Goal: Task Accomplishment & Management: Use online tool/utility

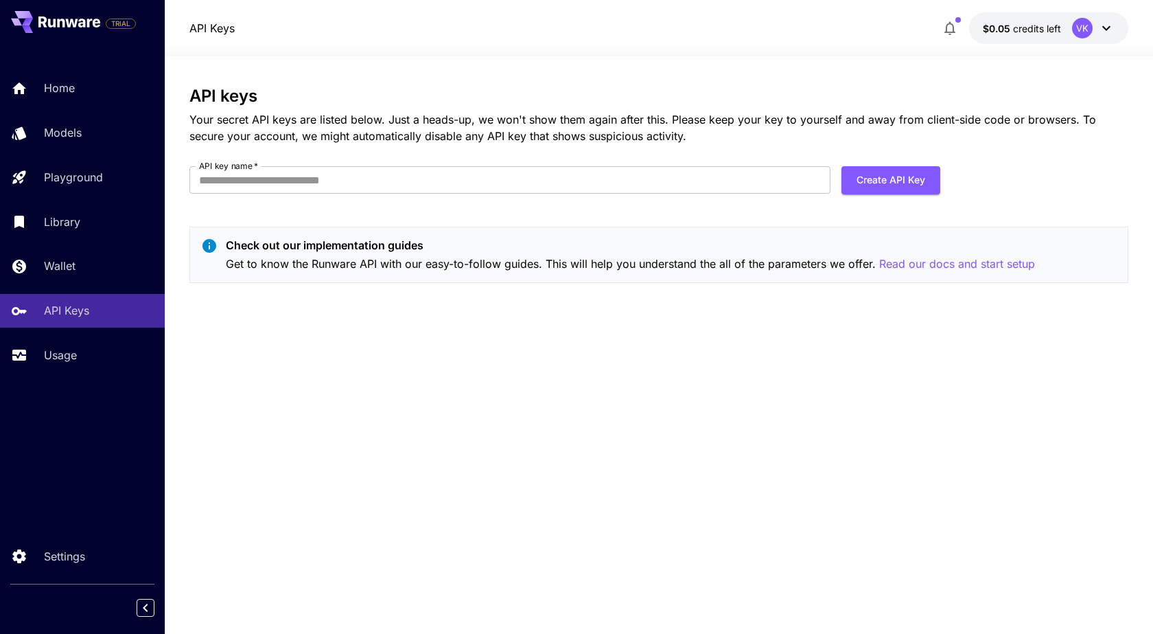
click at [1101, 29] on icon at bounding box center [1107, 28] width 16 height 16
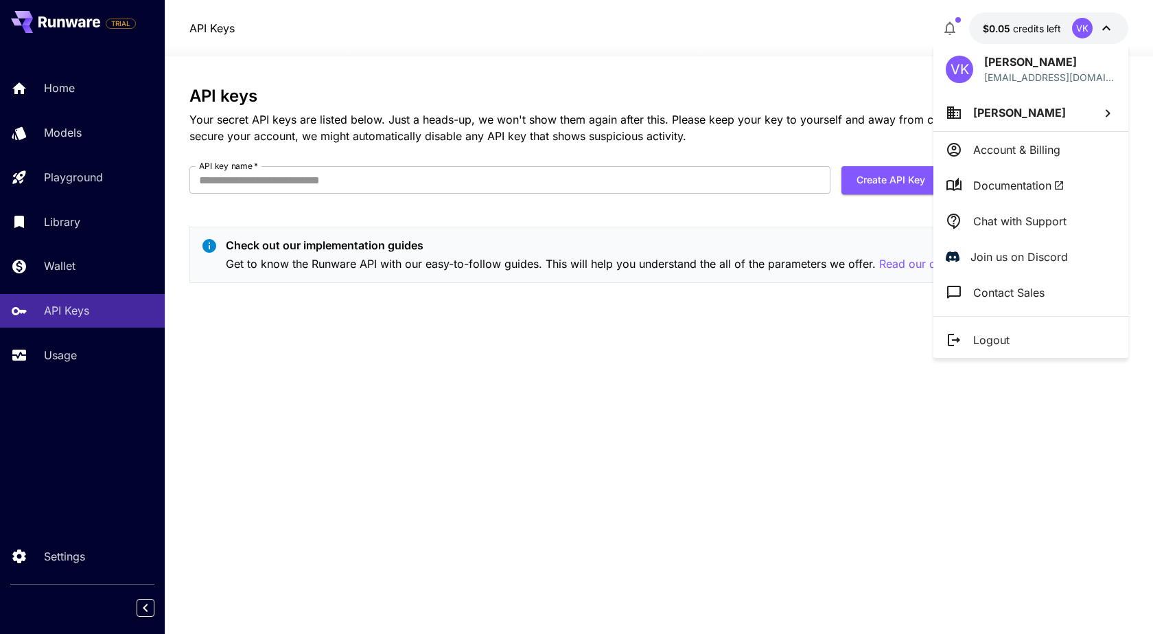
click at [1048, 144] on p "Account & Billing" at bounding box center [1017, 149] width 87 height 16
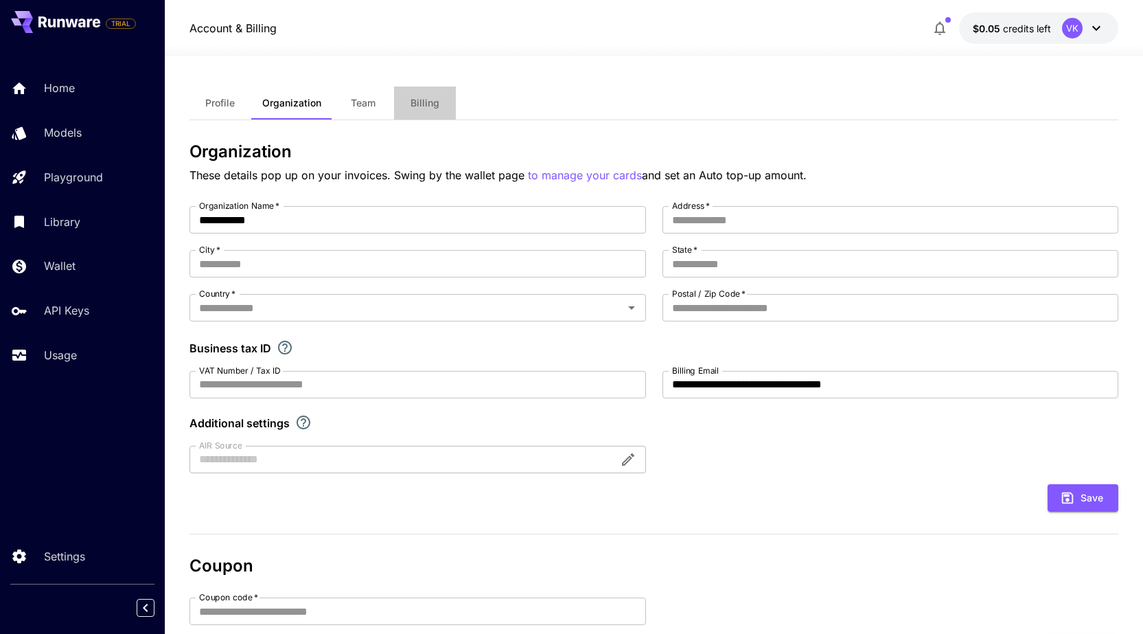
click at [439, 109] on button "Billing" at bounding box center [425, 103] width 62 height 33
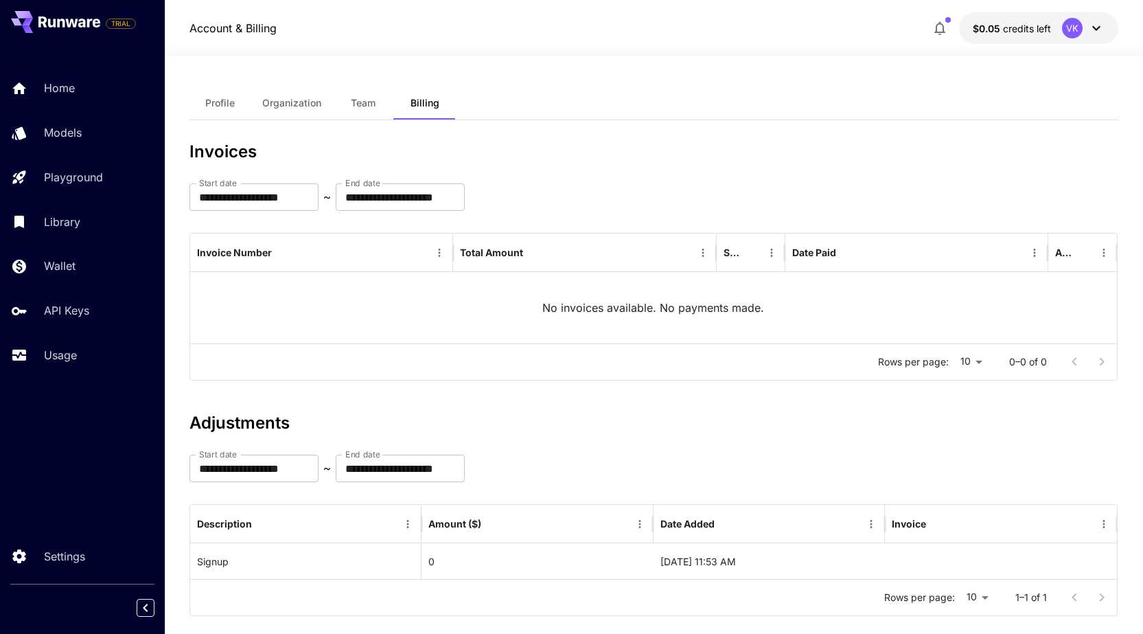
click at [222, 99] on span "Profile" at bounding box center [220, 103] width 30 height 12
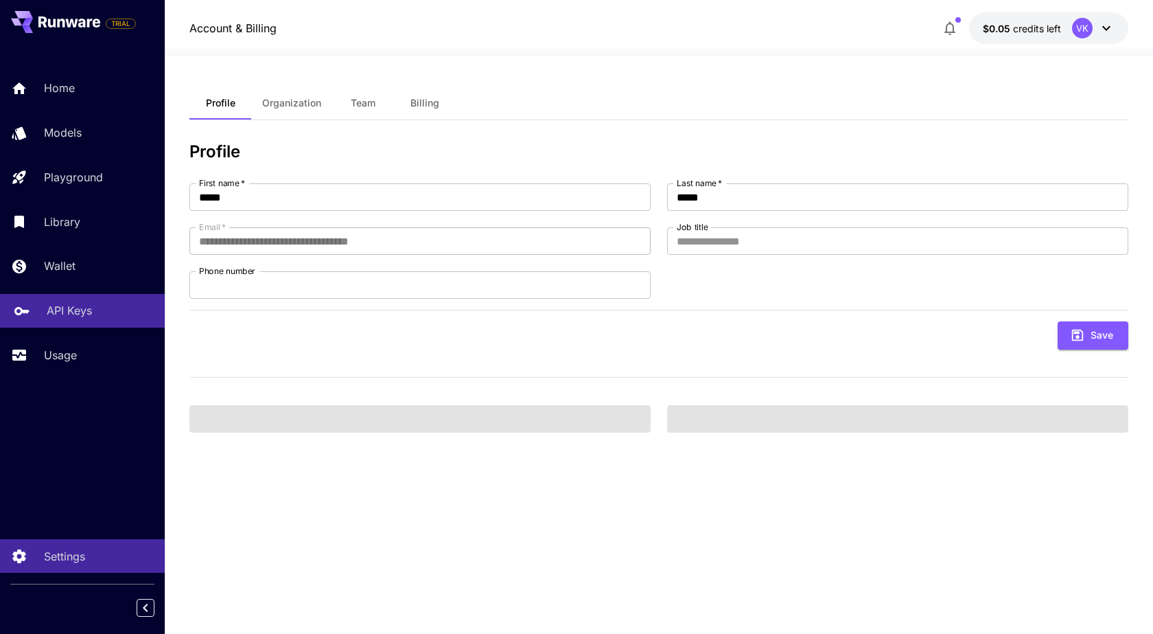
click at [74, 312] on p "API Keys" at bounding box center [69, 310] width 45 height 16
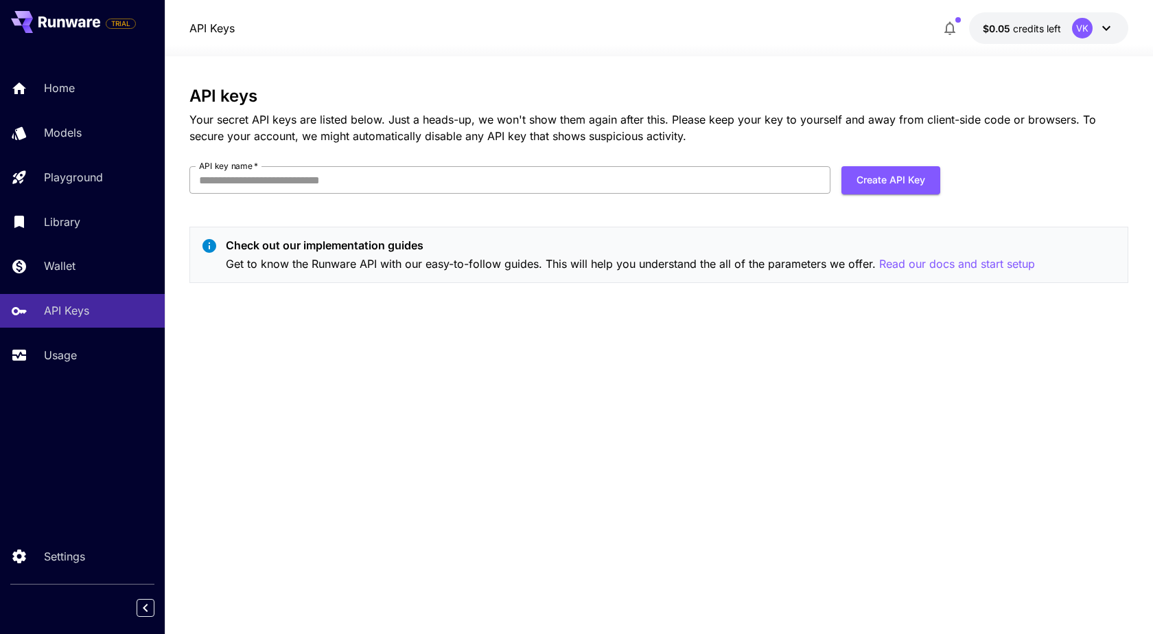
click at [446, 181] on input "API key name   *" at bounding box center [509, 179] width 641 height 27
type input "**********"
click at [881, 181] on button "Create API Key" at bounding box center [891, 180] width 99 height 28
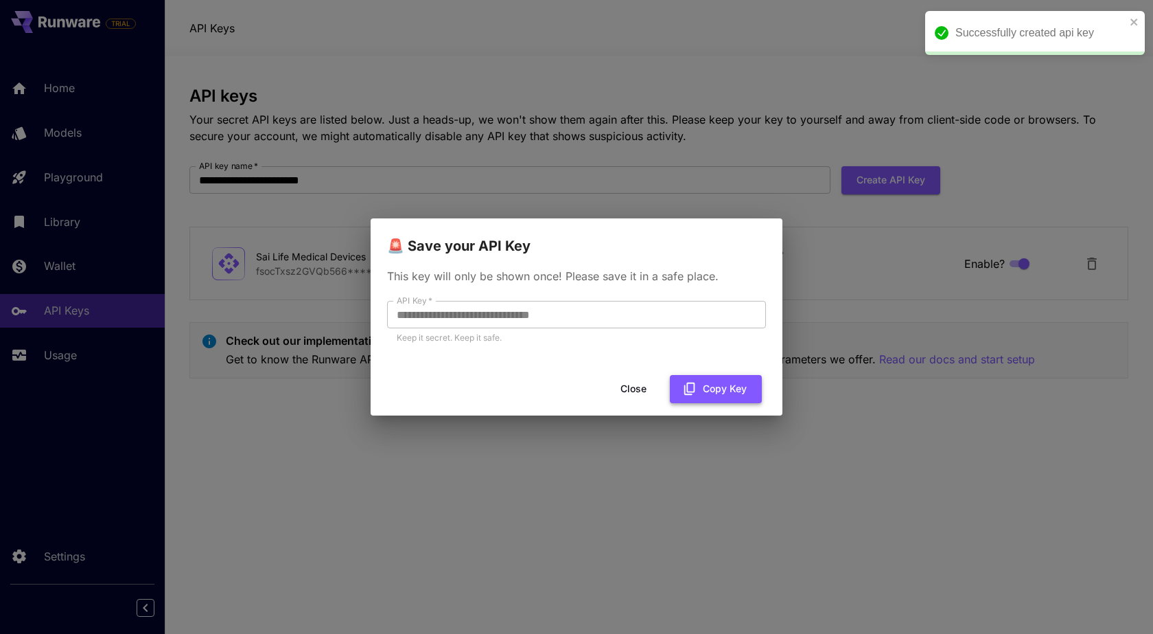
click at [726, 386] on button "Copy Key" at bounding box center [716, 389] width 92 height 28
click at [798, 488] on div "**********" at bounding box center [576, 317] width 1153 height 634
click at [733, 390] on button "Copy Key" at bounding box center [716, 389] width 92 height 28
click at [645, 390] on button "Close" at bounding box center [645, 389] width 62 height 28
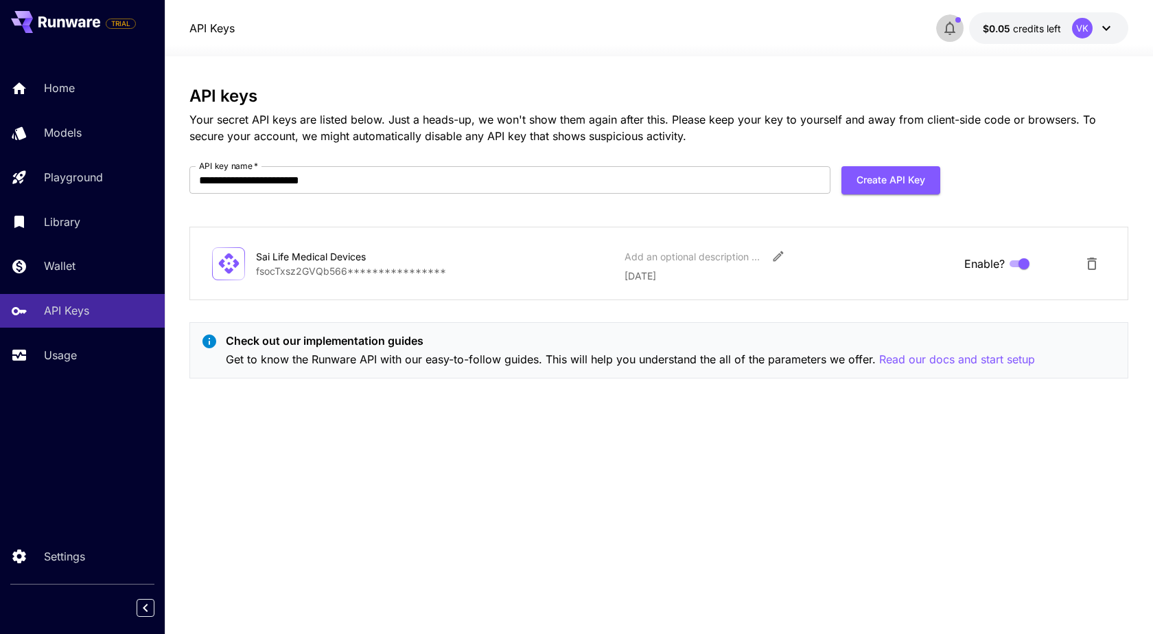
click at [955, 36] on icon "button" at bounding box center [950, 28] width 16 height 16
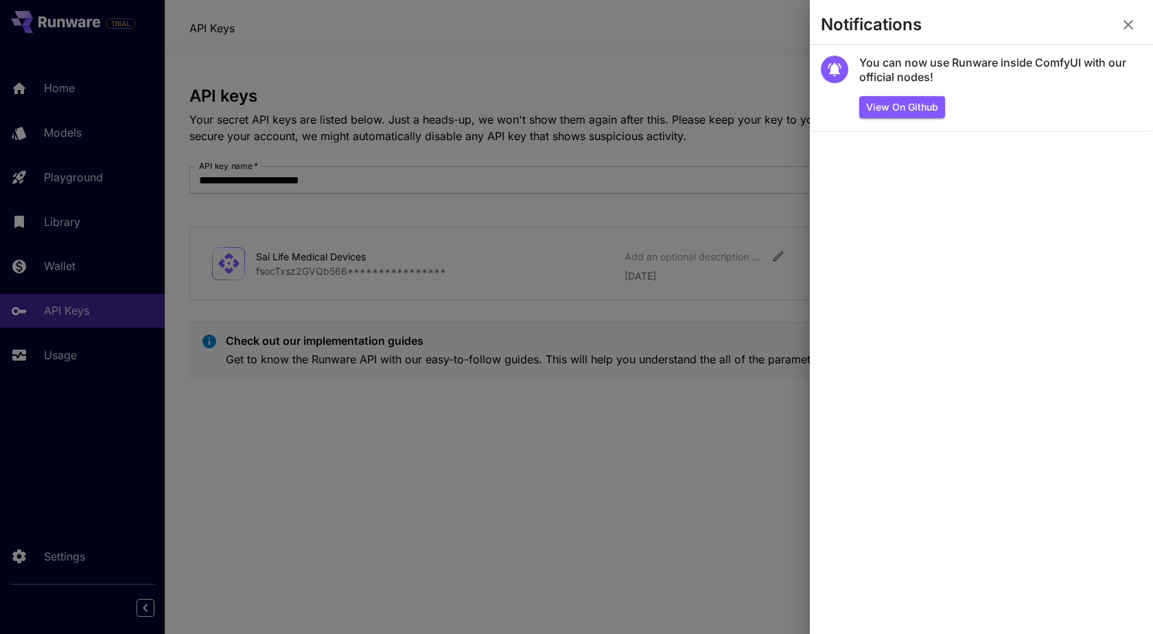
click at [1131, 25] on icon "button" at bounding box center [1128, 24] width 16 height 16
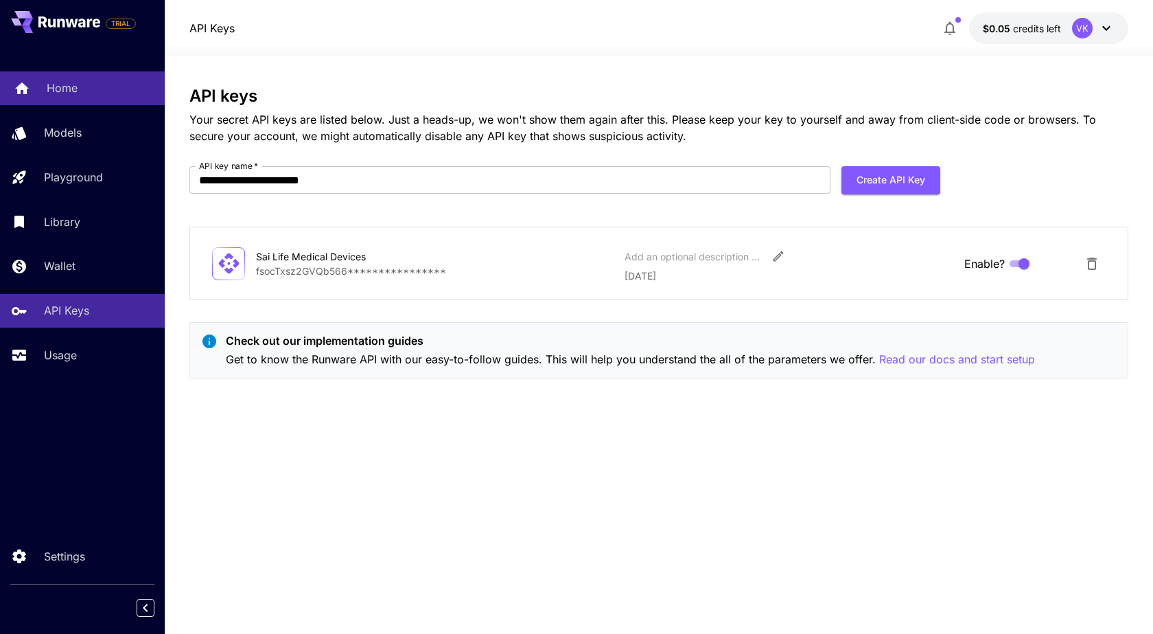
click at [62, 82] on p "Home" at bounding box center [62, 88] width 31 height 16
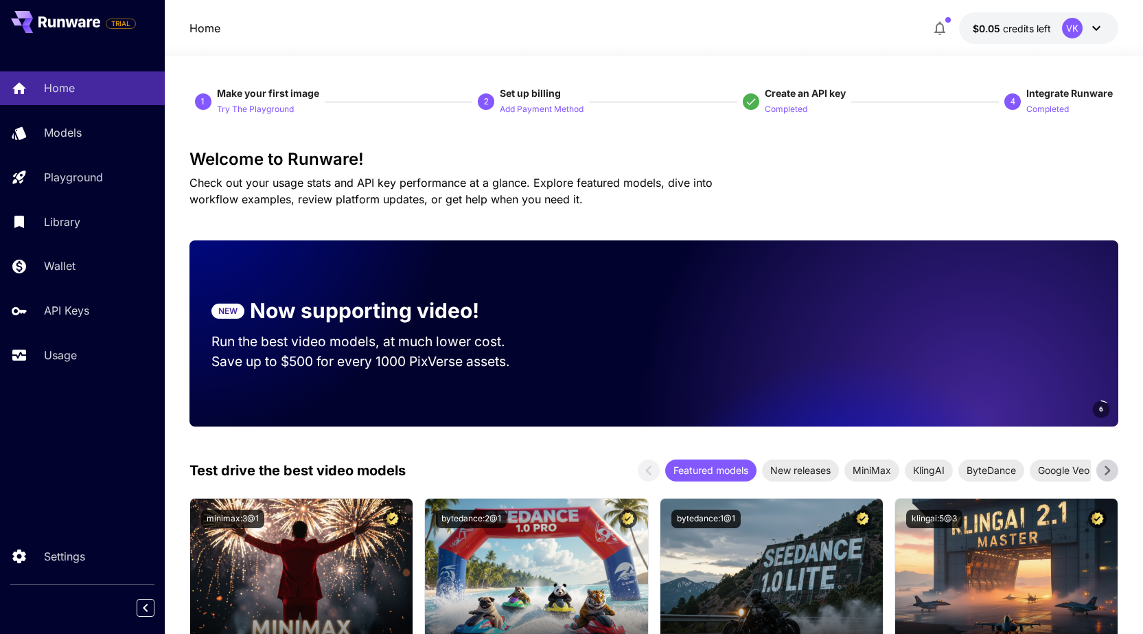
scroll to position [137, 0]
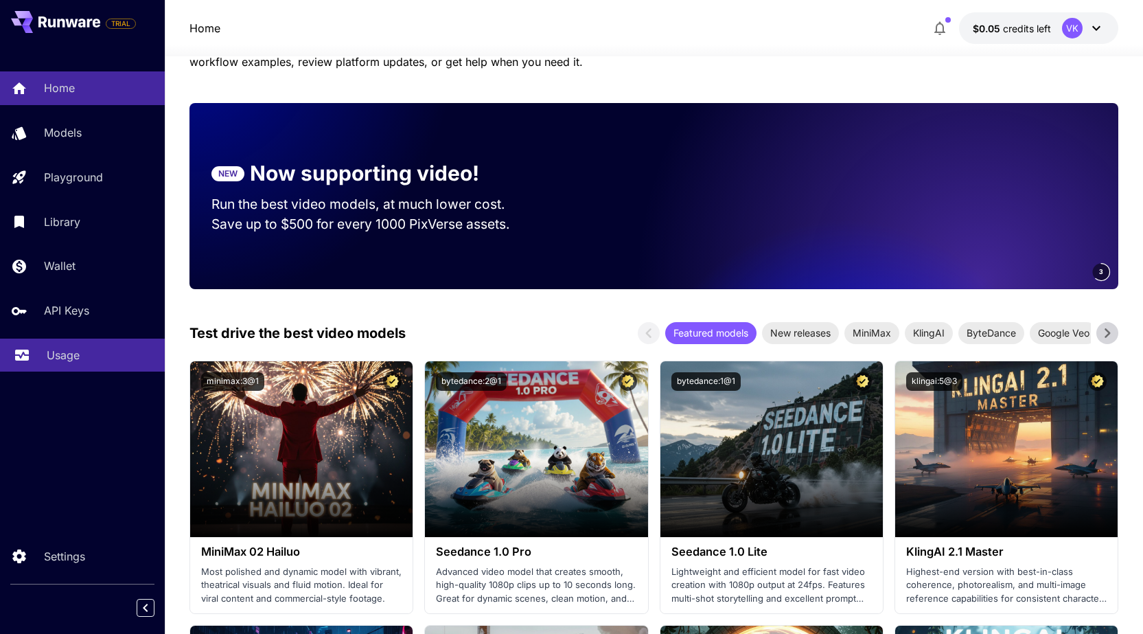
click at [59, 355] on p "Usage" at bounding box center [63, 355] width 33 height 16
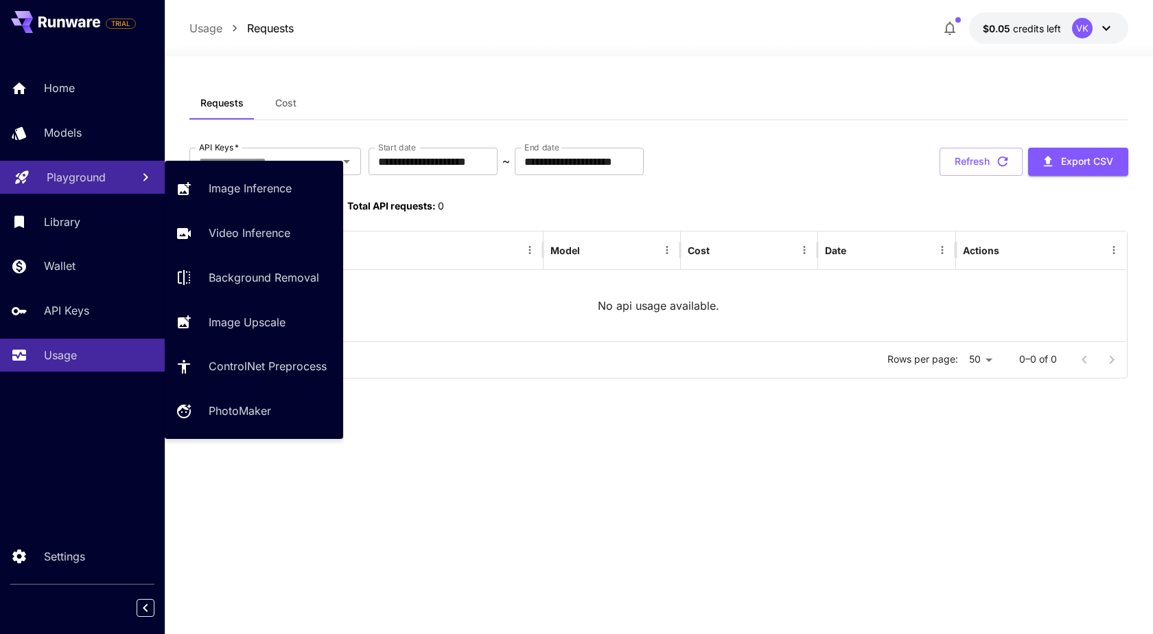
click at [80, 186] on link "Playground" at bounding box center [82, 178] width 165 height 34
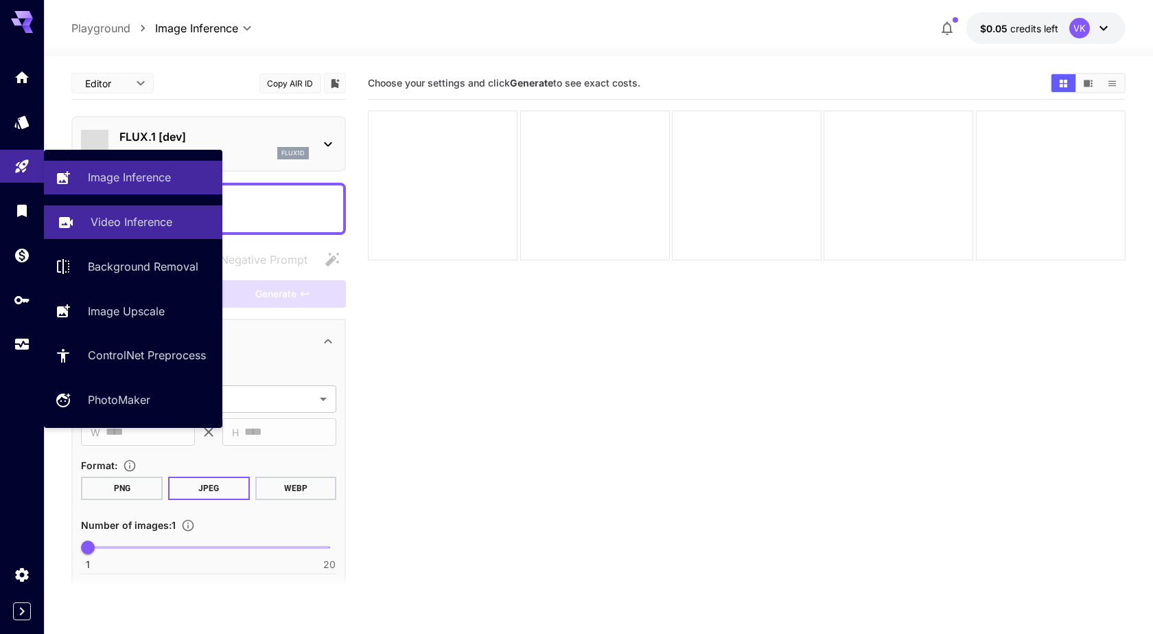
type input "**********"
click at [135, 226] on p "Video Inference" at bounding box center [132, 222] width 82 height 16
type input "**********"
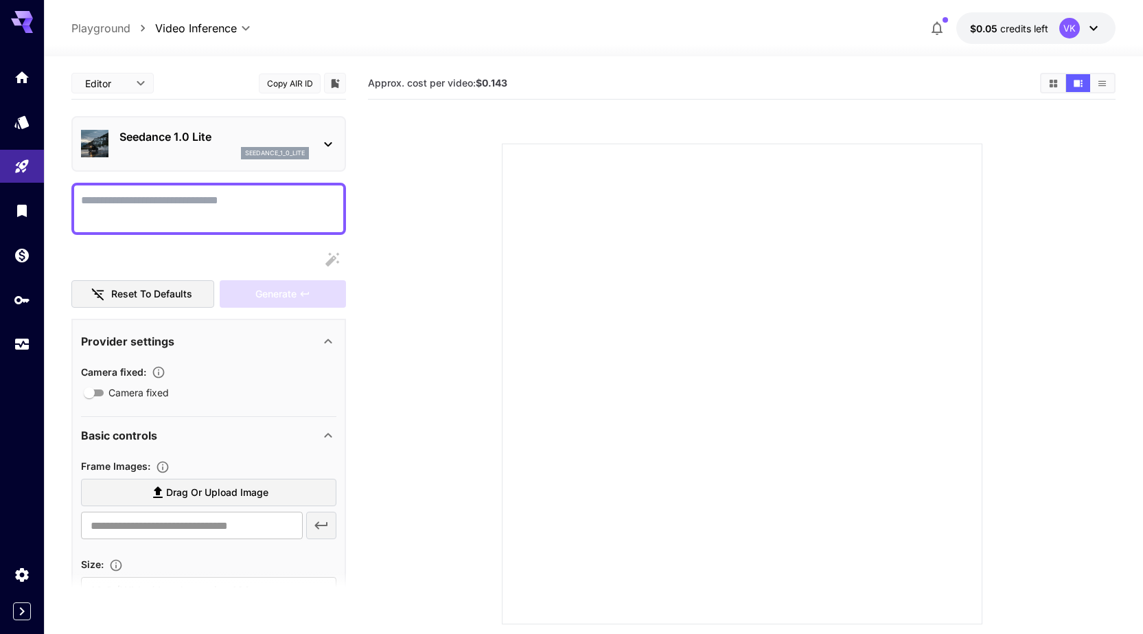
click at [319, 140] on div "Seedance 1.0 Lite seedance_1_0_lite" at bounding box center [208, 144] width 255 height 42
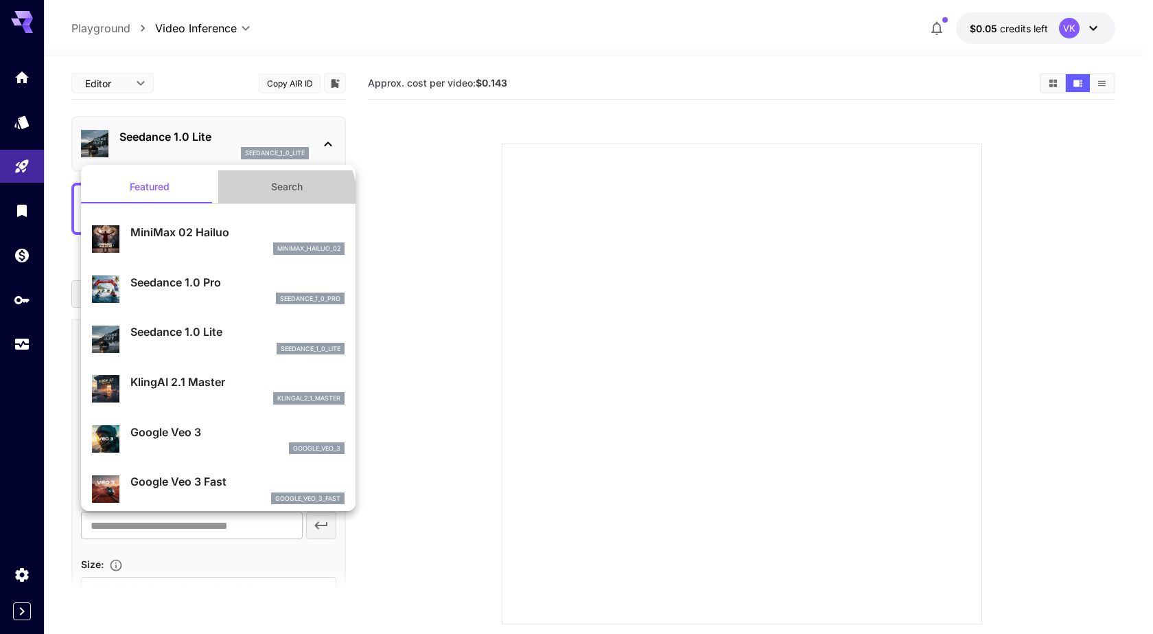
click at [279, 193] on button "Search" at bounding box center [286, 186] width 137 height 33
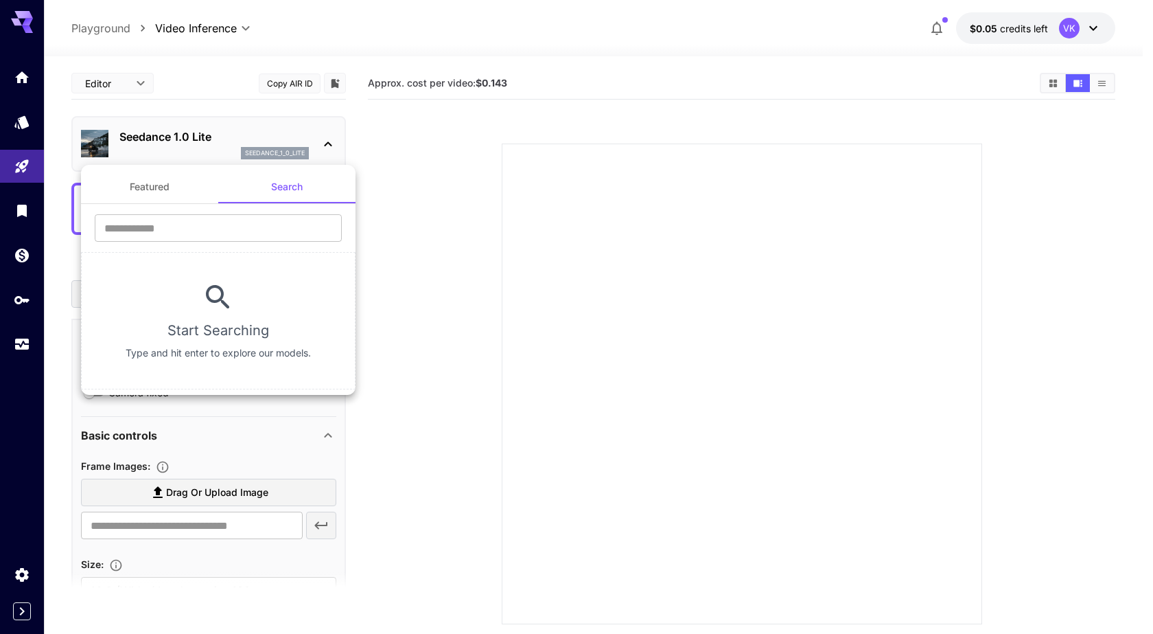
click at [165, 191] on button "Featured" at bounding box center [149, 186] width 137 height 33
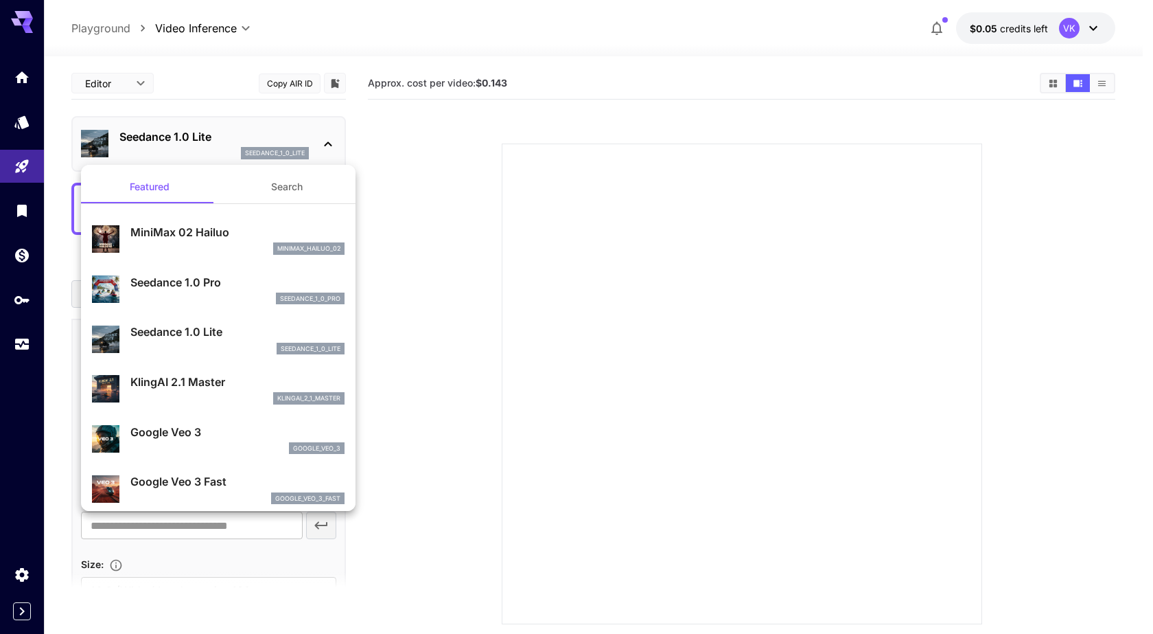
click at [321, 141] on div at bounding box center [576, 317] width 1153 height 634
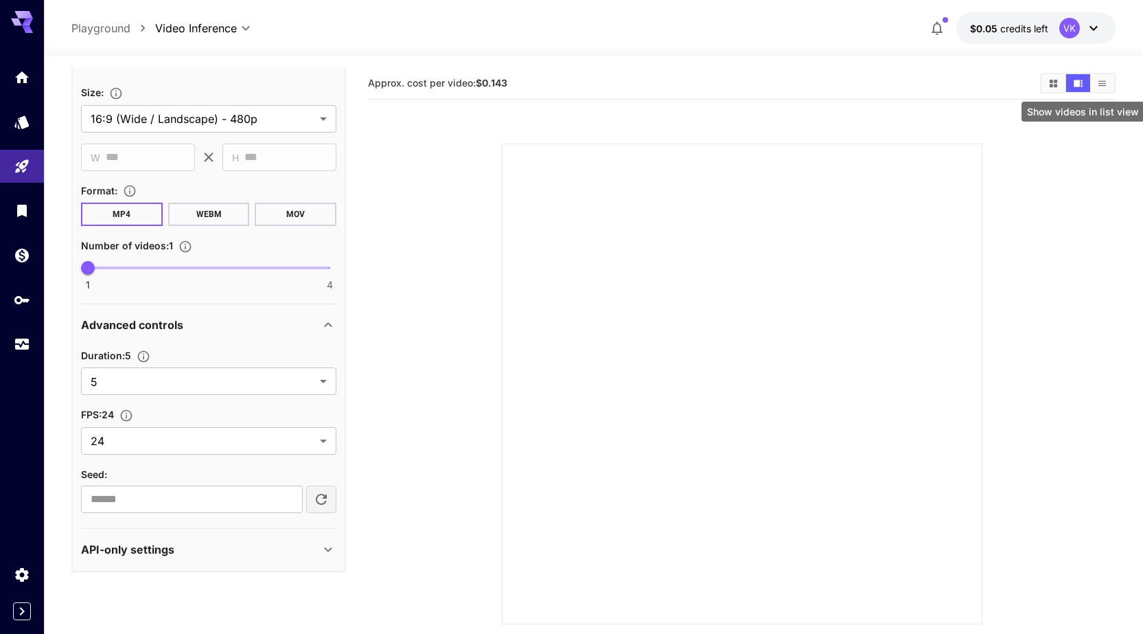
click at [1109, 82] on button "Show videos in list view" at bounding box center [1102, 83] width 24 height 18
click at [1058, 82] on icon "Show videos in grid view" at bounding box center [1053, 83] width 10 height 10
